Goal: Communication & Community: Answer question/provide support

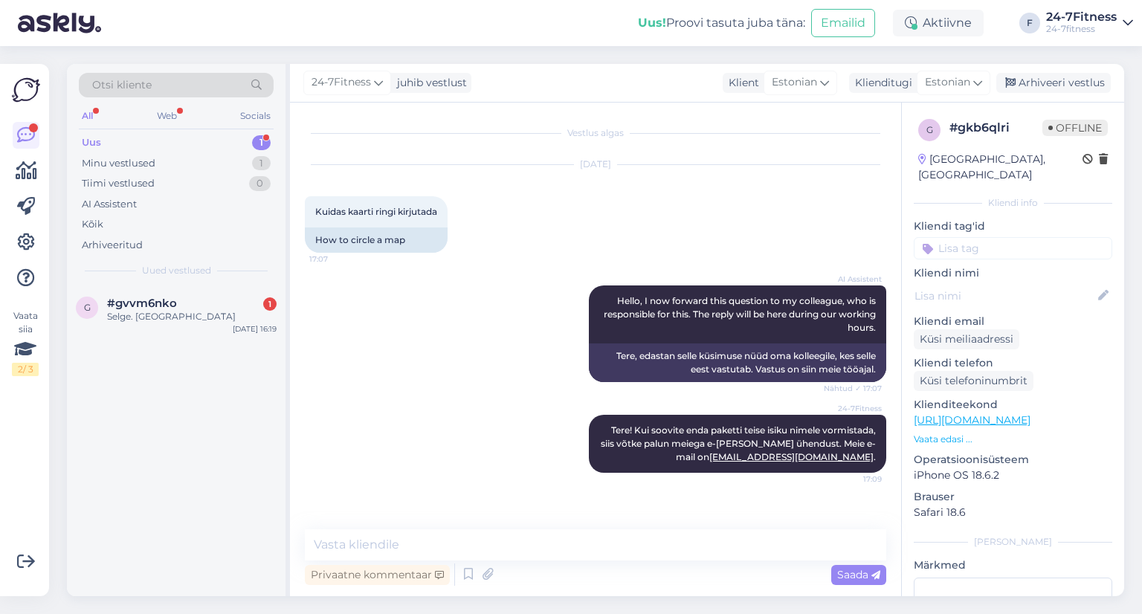
click at [172, 317] on div "Selge. [GEOGRAPHIC_DATA]" at bounding box center [191, 316] width 169 height 13
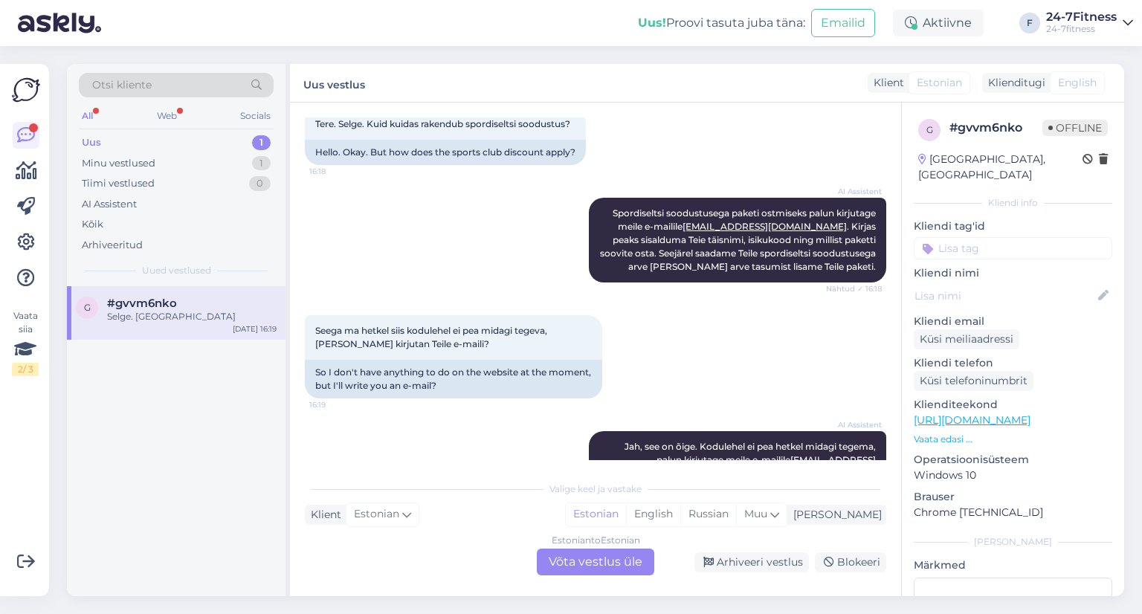
scroll to position [496, 0]
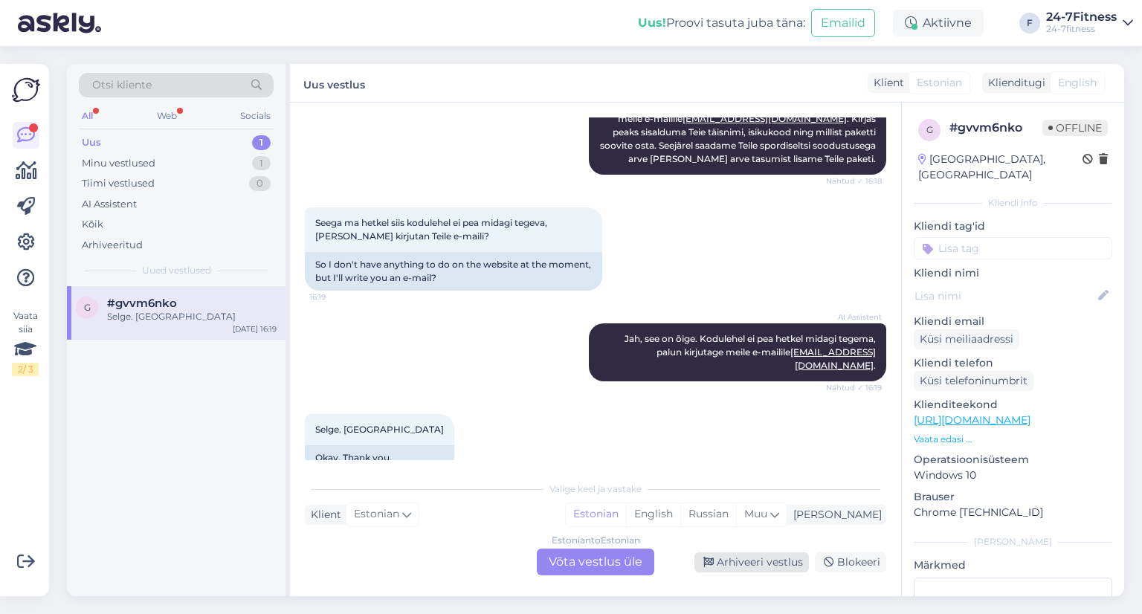
click at [783, 560] on div "Arhiveeri vestlus" at bounding box center [751, 562] width 114 height 20
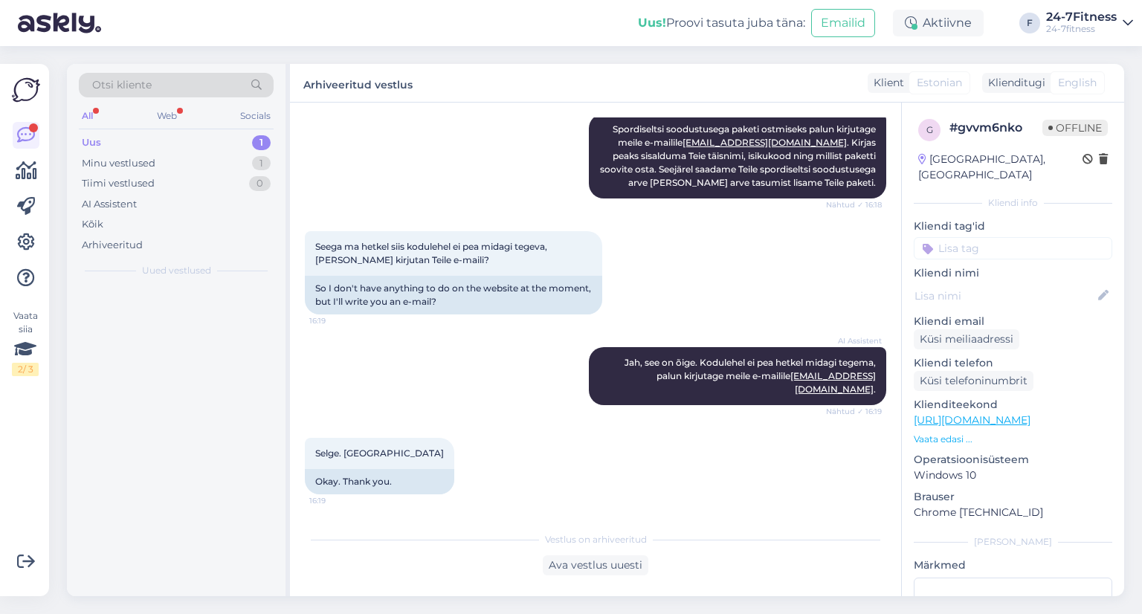
scroll to position [445, 0]
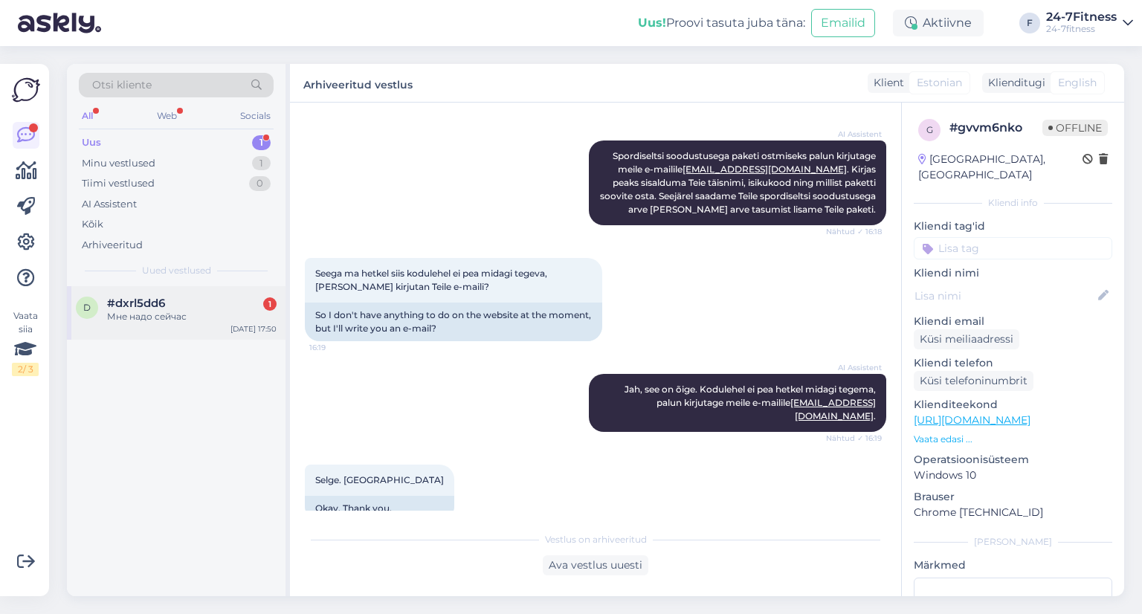
click at [164, 310] on div "Мне надо сейчас" at bounding box center [191, 316] width 169 height 13
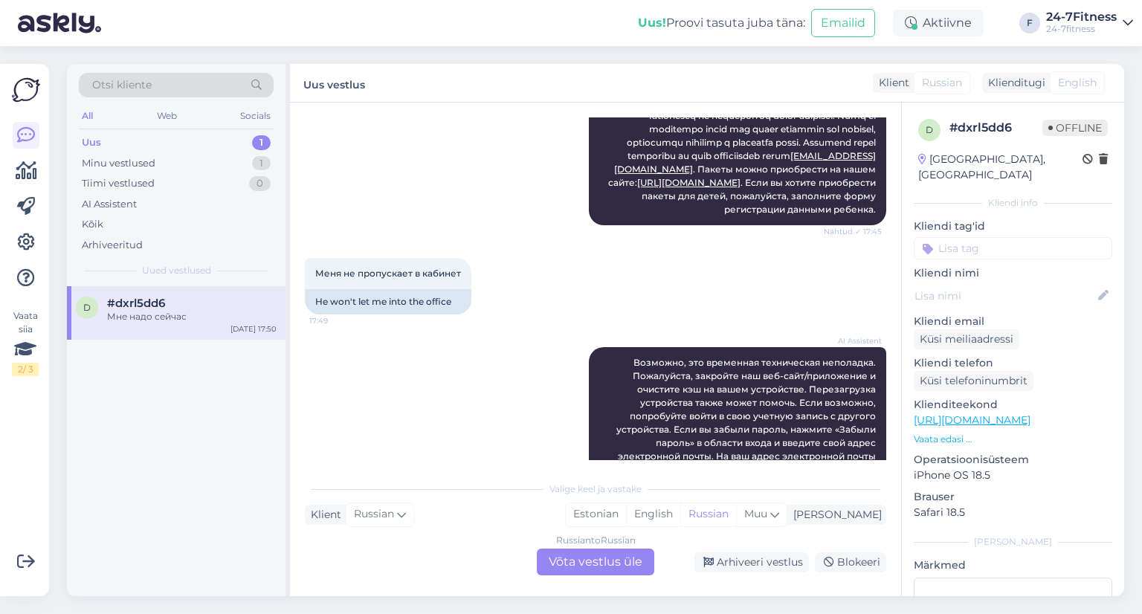
scroll to position [1003, 0]
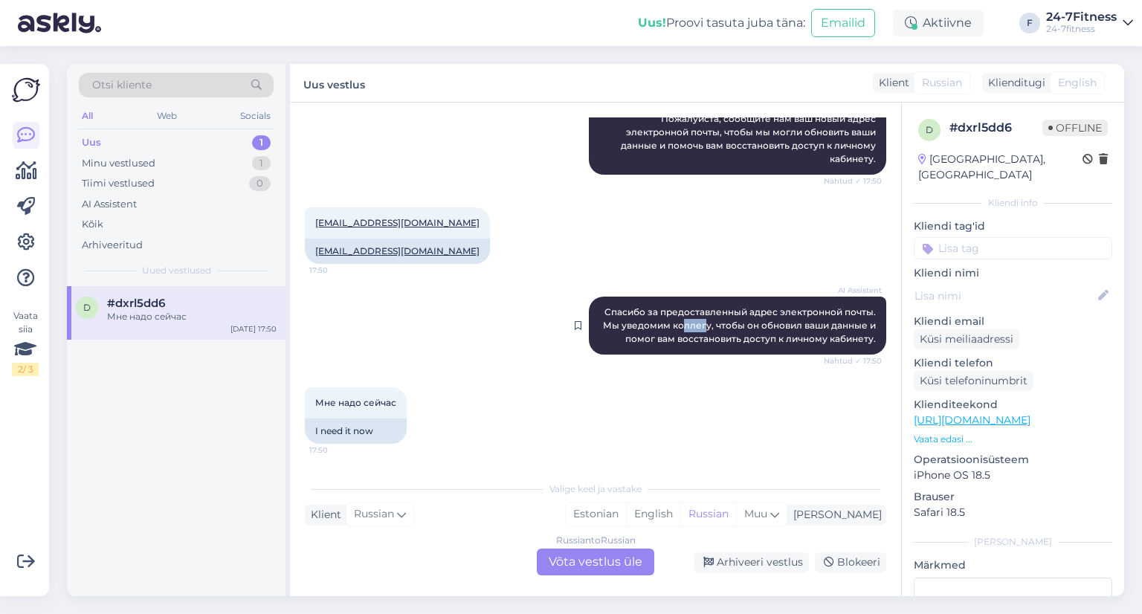
drag, startPoint x: 675, startPoint y: 319, endPoint x: 696, endPoint y: 329, distance: 23.3
click at [695, 329] on span "Спасибо за предоставленный адрес электронной почты. Мы уведомим коллегу, чтобы …" at bounding box center [740, 325] width 275 height 38
click at [734, 333] on span "Спасибо за предоставленный адрес электронной почты. Мы уведомим коллегу, чтобы …" at bounding box center [740, 325] width 275 height 38
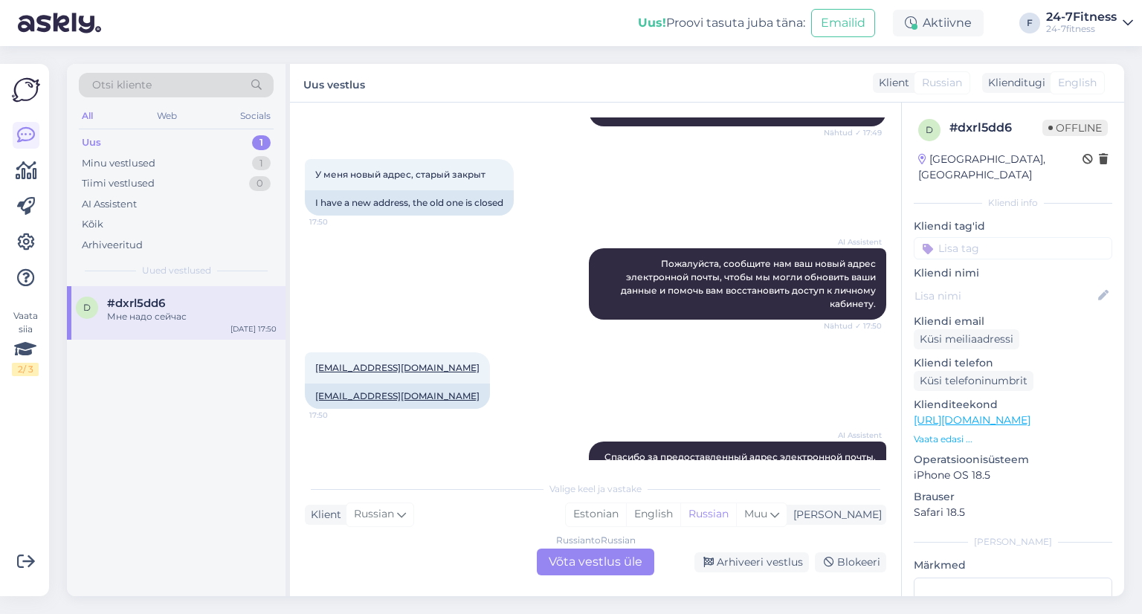
scroll to position [966, 0]
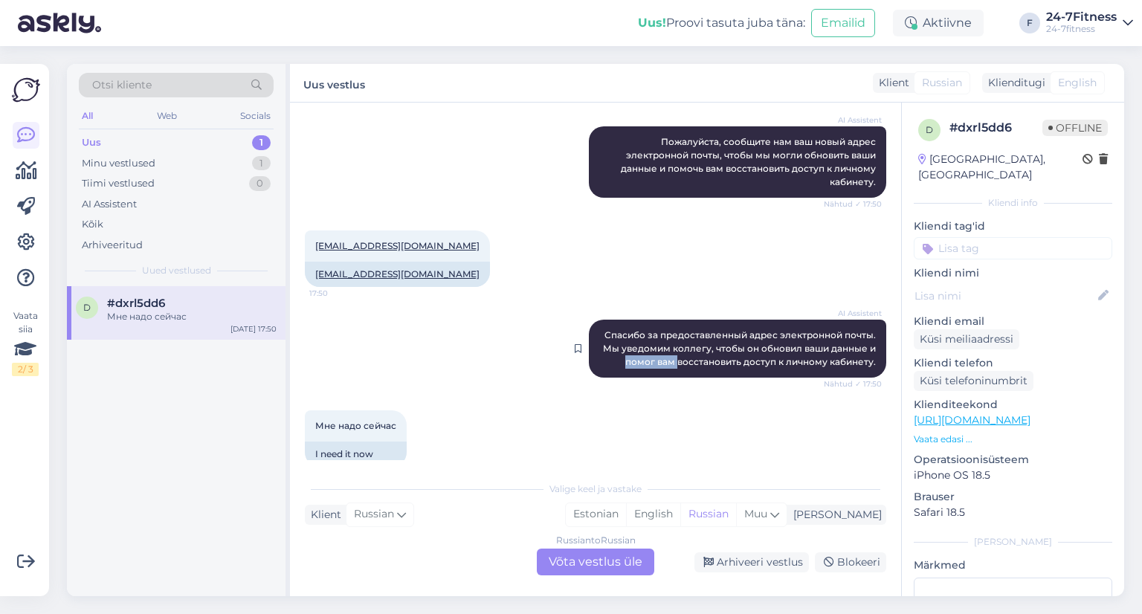
drag, startPoint x: 612, startPoint y: 374, endPoint x: 676, endPoint y: 369, distance: 63.3
click at [676, 369] on div "AI Assistent [PERSON_NAME] за предоставленный адрес электронной почты. Мы уведо…" at bounding box center [737, 349] width 297 height 58
click at [676, 367] on span "Спасибо за предоставленный адрес электронной почты. Мы уведомим коллегу, чтобы …" at bounding box center [740, 348] width 275 height 38
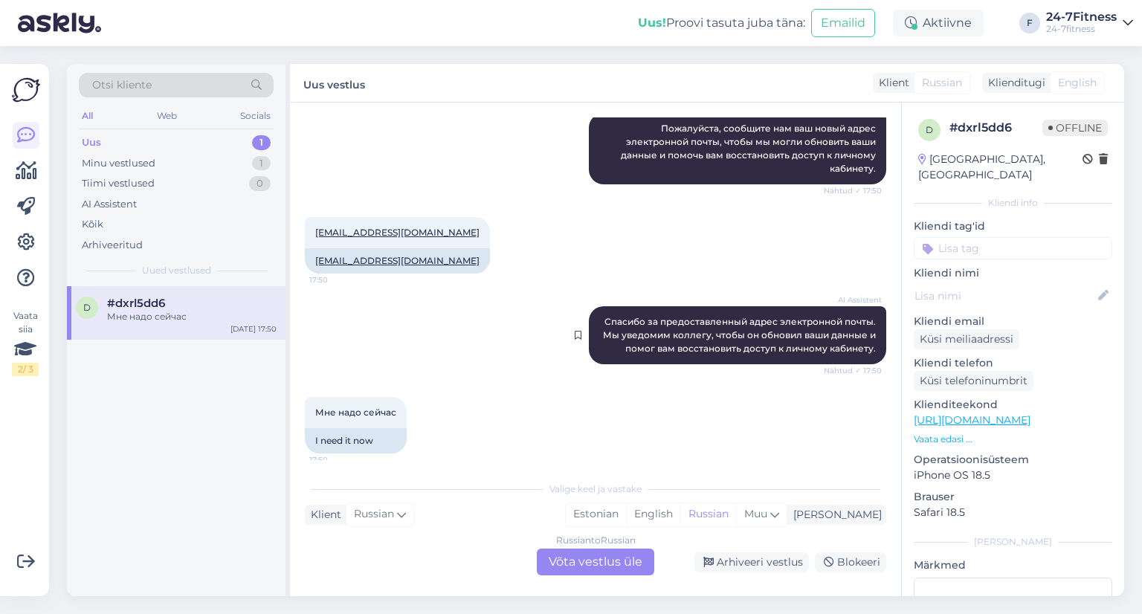
scroll to position [1003, 0]
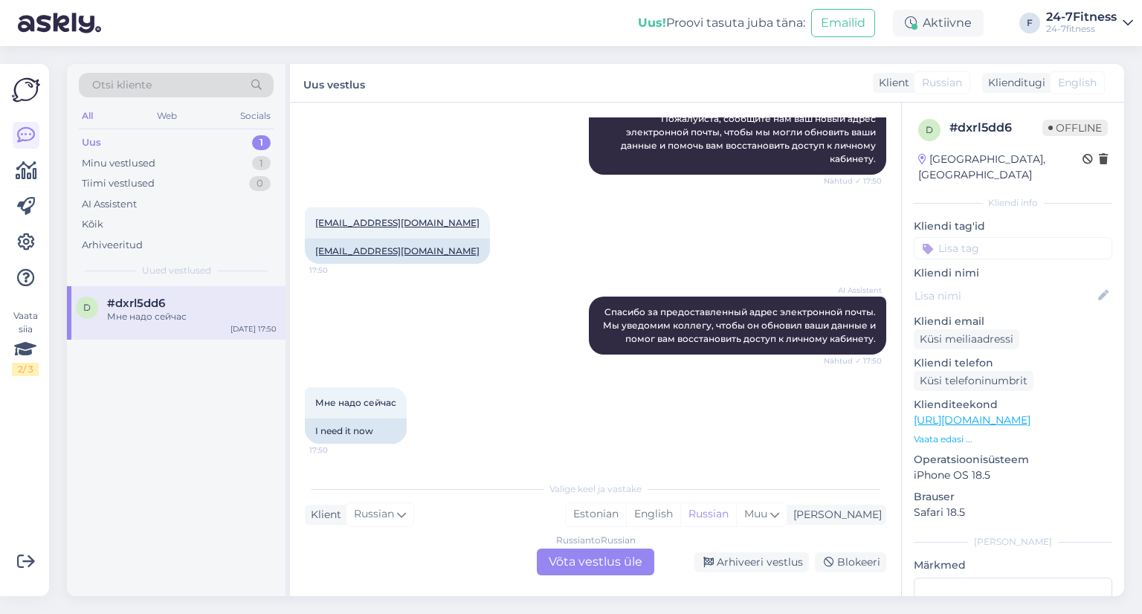
click at [581, 559] on div "Russian to Russian Võta vestlus üle" at bounding box center [595, 562] width 117 height 27
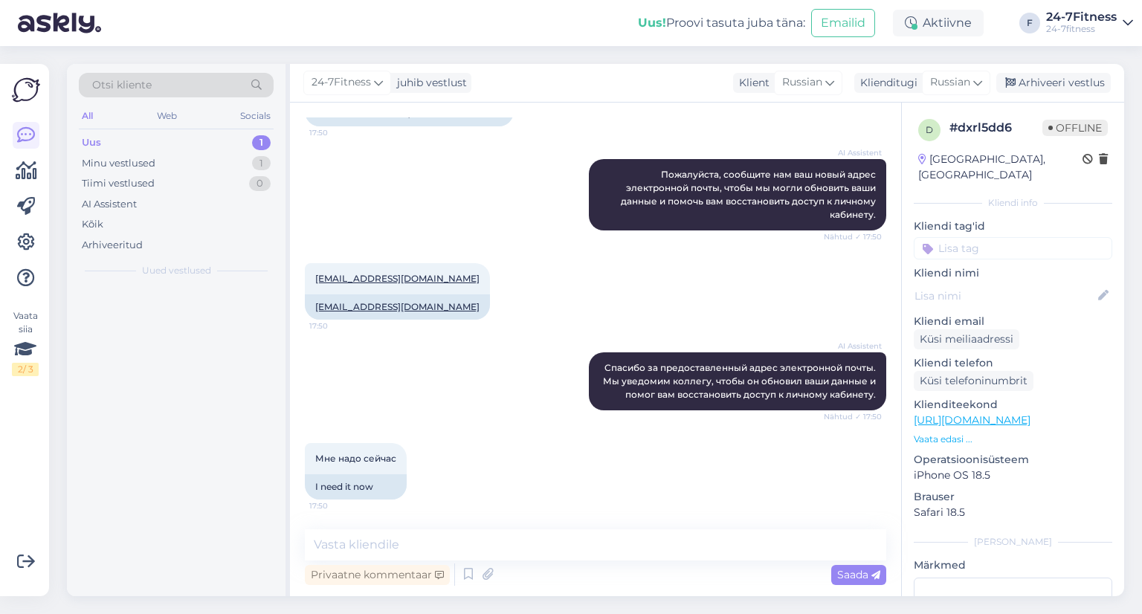
scroll to position [947, 0]
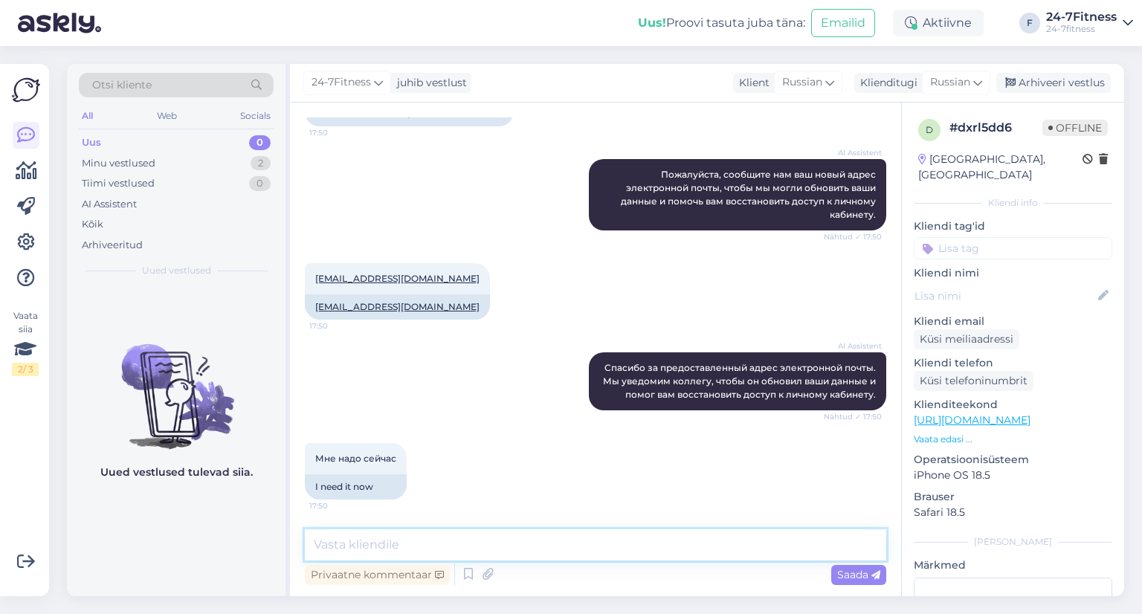
click at [366, 543] on textarea at bounding box center [595, 544] width 581 height 31
paste textarea "Пожалуйста, пришлите нам идентификационный номер вашего сына, чтобы мы могли ег…"
type textarea "Пожалуйста, пришлите нам идентификационный номер вашего сына, чтобы мы могли ег…"
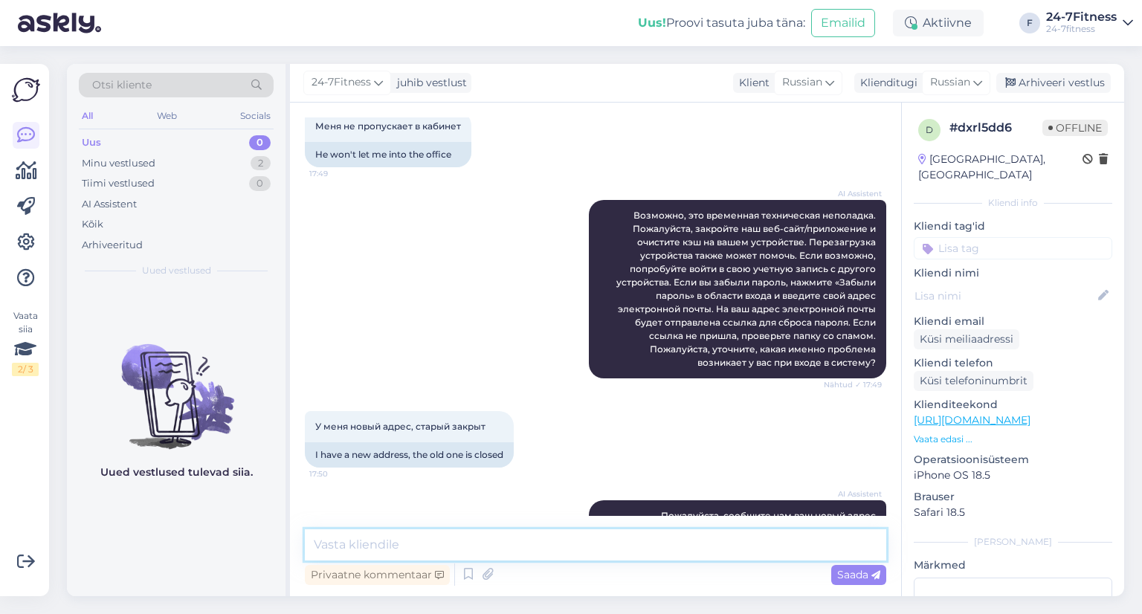
scroll to position [1024, 0]
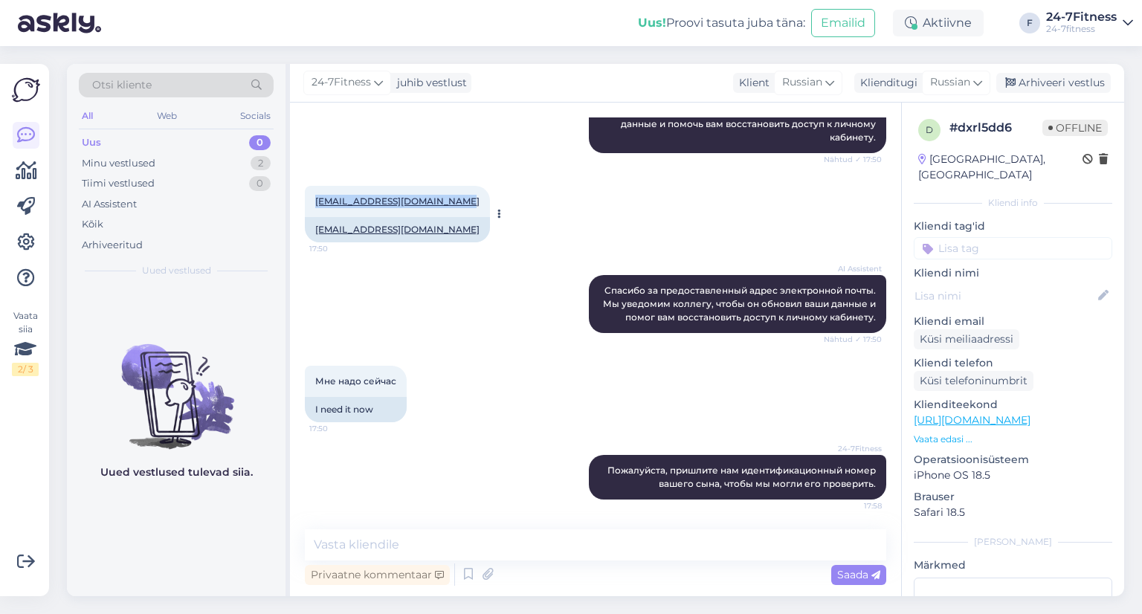
drag, startPoint x: 453, startPoint y: 203, endPoint x: 315, endPoint y: 204, distance: 138.3
click at [315, 204] on div "[EMAIL_ADDRESS][DOMAIN_NAME] 17:50" at bounding box center [397, 201] width 185 height 31
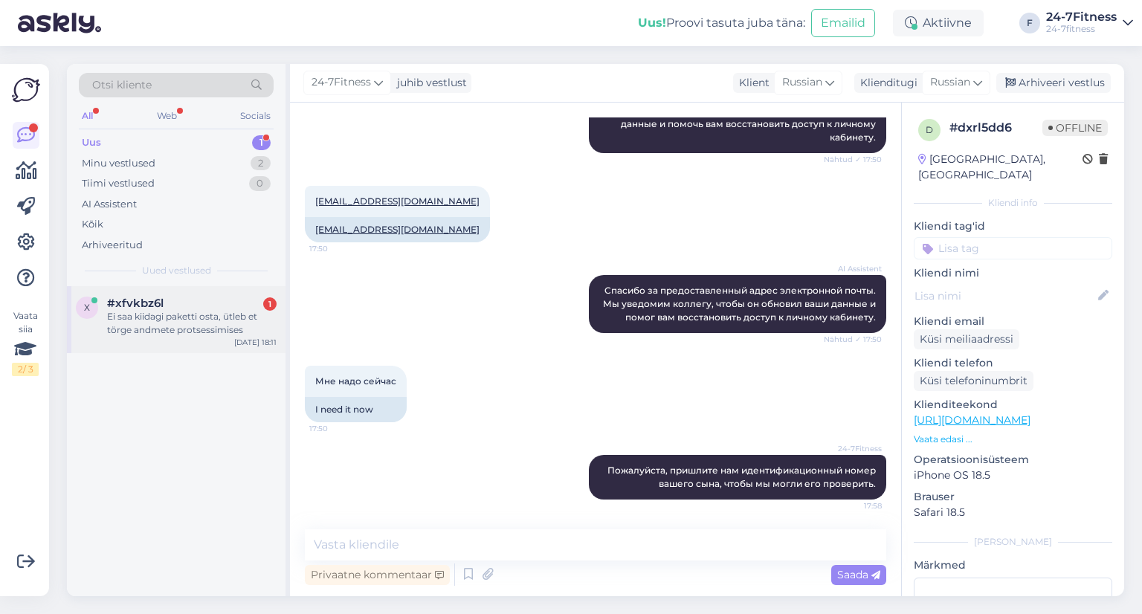
click at [178, 313] on div "Ei saa kiidagi paketti osta, ütleb et törge andmete protsessimises" at bounding box center [191, 323] width 169 height 27
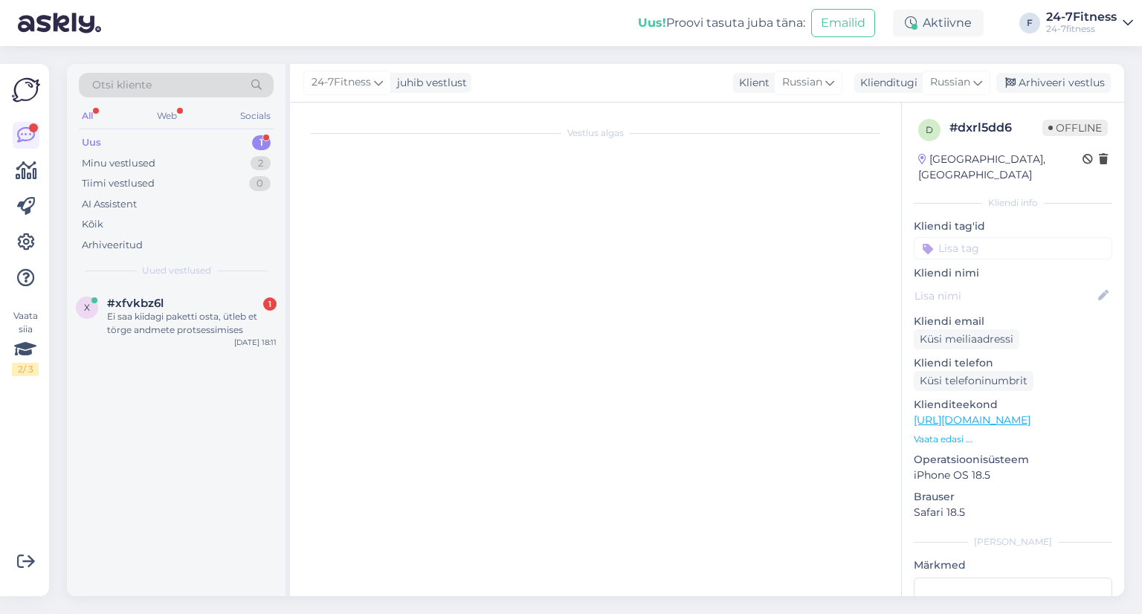
scroll to position [0, 0]
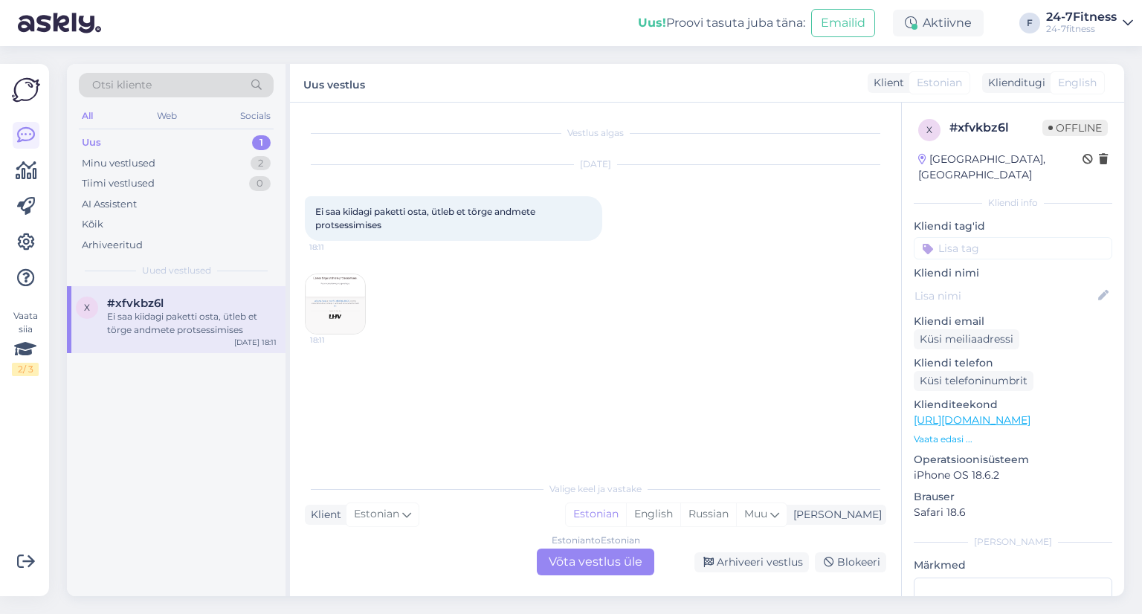
click at [322, 290] on img at bounding box center [335, 303] width 59 height 59
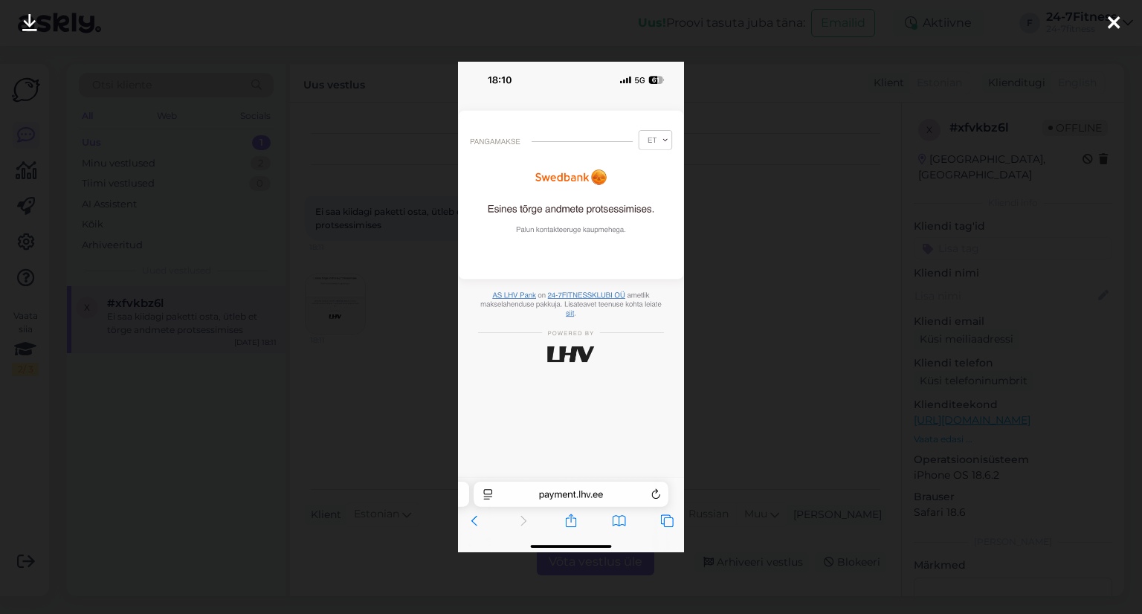
click at [1111, 24] on icon at bounding box center [1114, 23] width 12 height 19
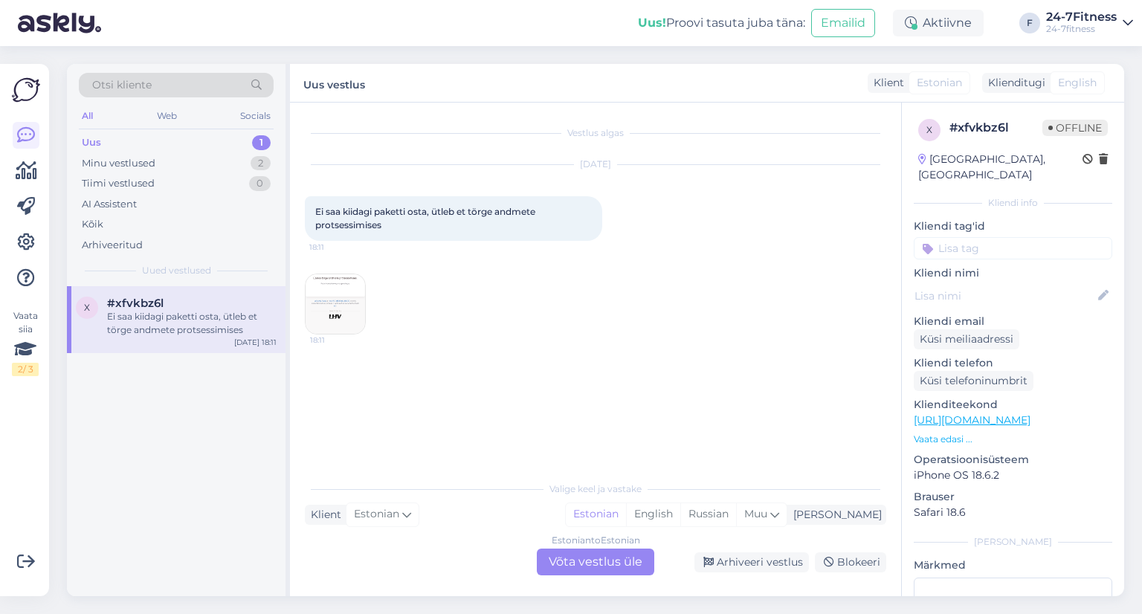
click at [578, 572] on div "Estonian to Estonian Võta vestlus üle" at bounding box center [595, 562] width 117 height 27
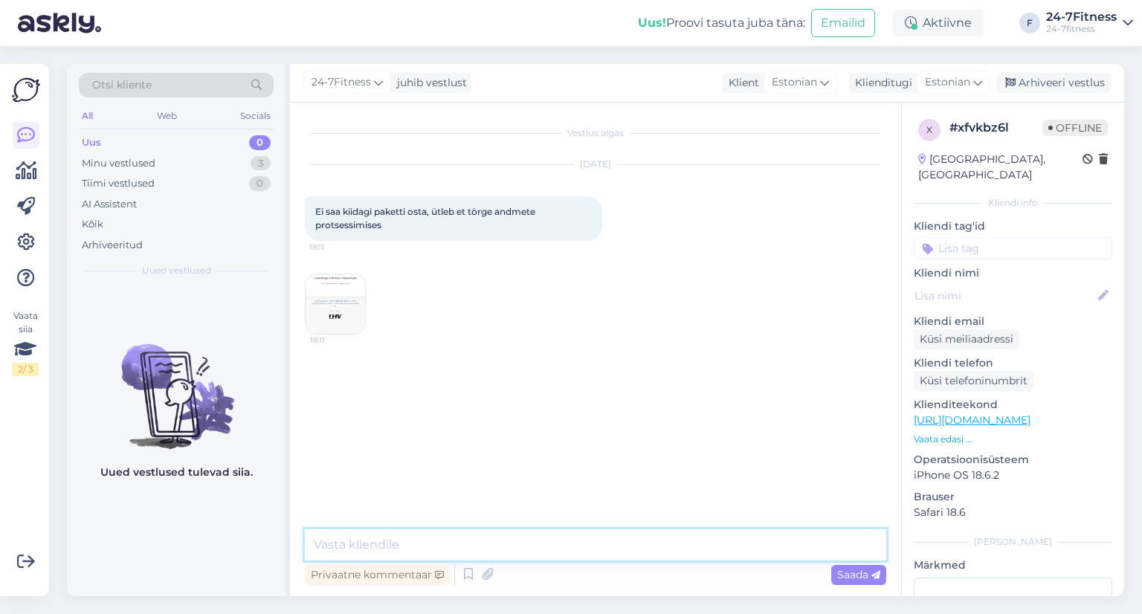
click at [427, 542] on textarea at bounding box center [595, 544] width 581 height 31
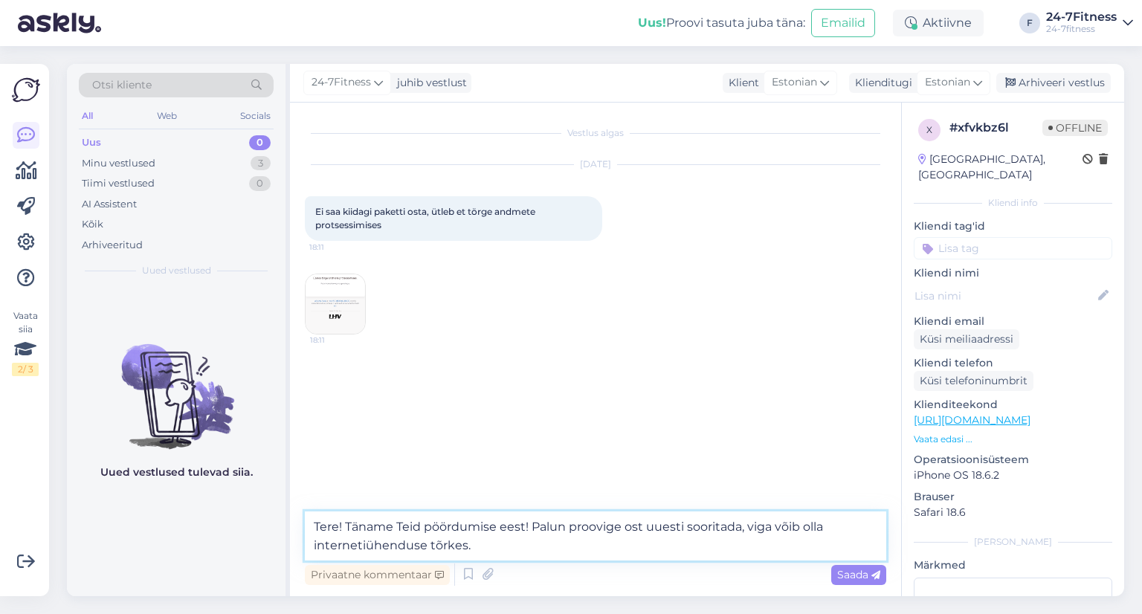
type textarea "Tere! Täname Teid pöördumise eest! Palun proovige ost uuesti sooritada, viga võ…"
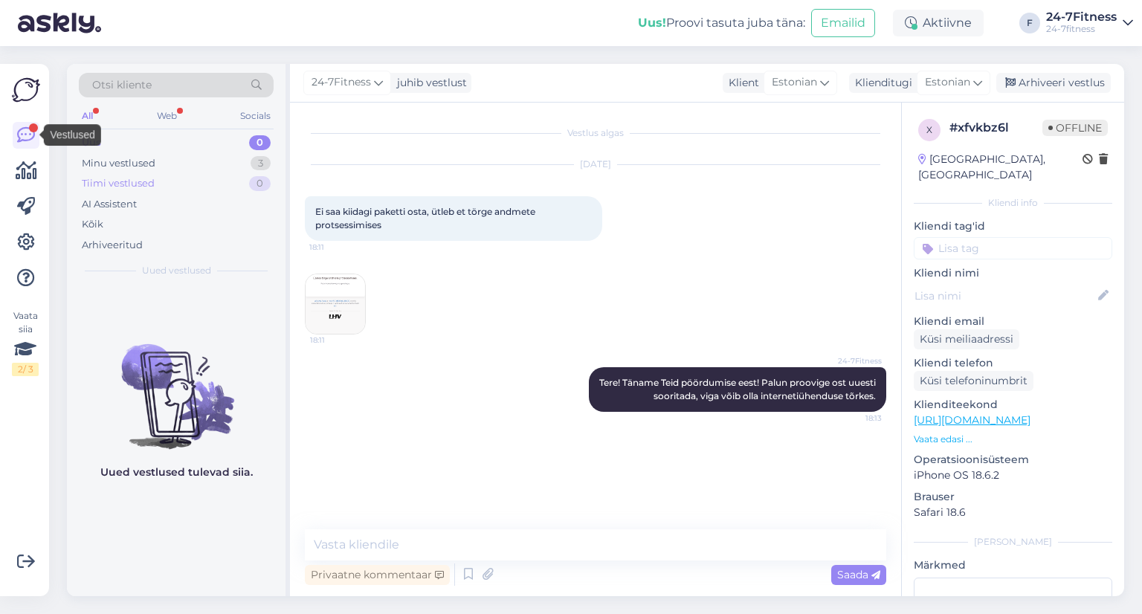
click at [145, 179] on div "Tiimi vestlused" at bounding box center [118, 183] width 73 height 15
click at [144, 165] on div "Minu vestlused" at bounding box center [119, 163] width 74 height 15
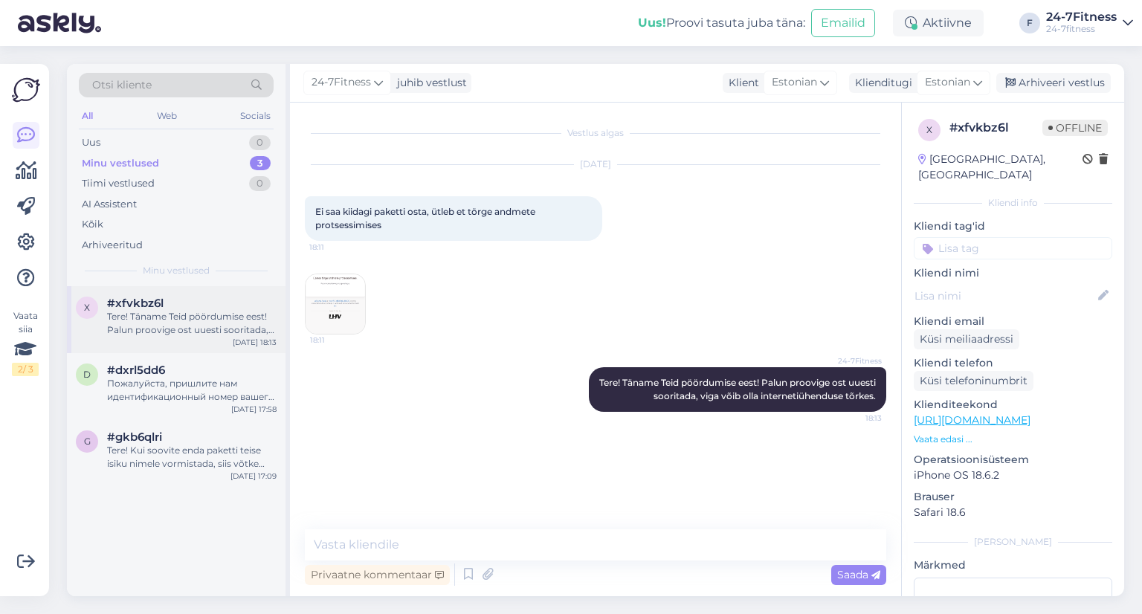
click at [146, 337] on div "x #xfvkbz6l Tere! Täname Teid pöördumise eest! Palun proovige ost uuesti soorit…" at bounding box center [176, 319] width 219 height 67
click at [167, 381] on div "Пожалуйста, пришлите нам идентификационный номер вашего сына, чтобы мы могли ег…" at bounding box center [191, 390] width 169 height 27
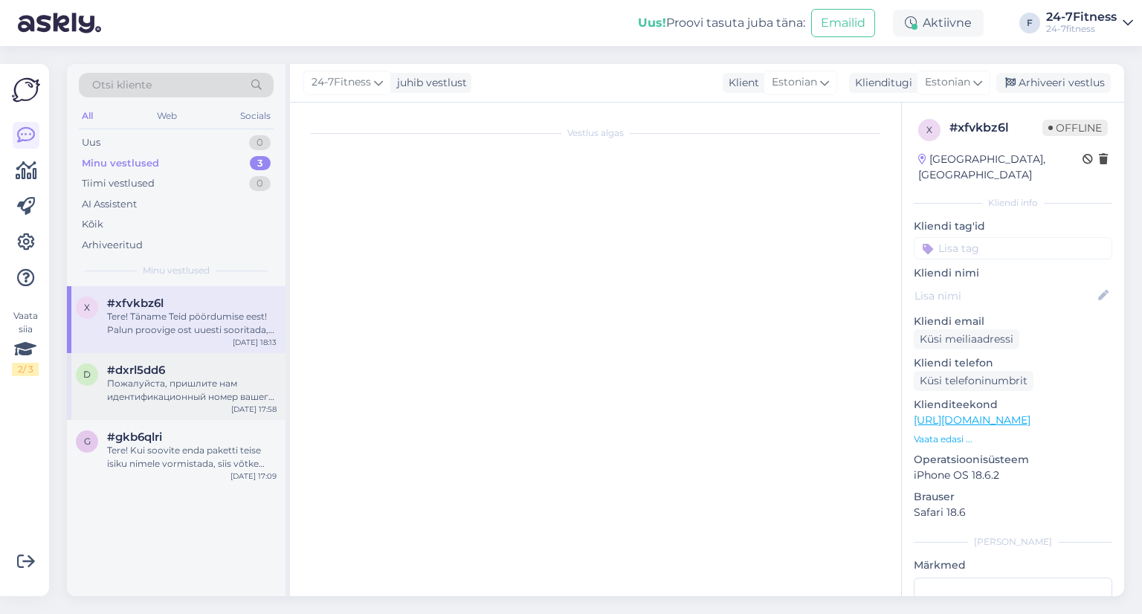
scroll to position [1024, 0]
